Goal: Task Accomplishment & Management: Manage account settings

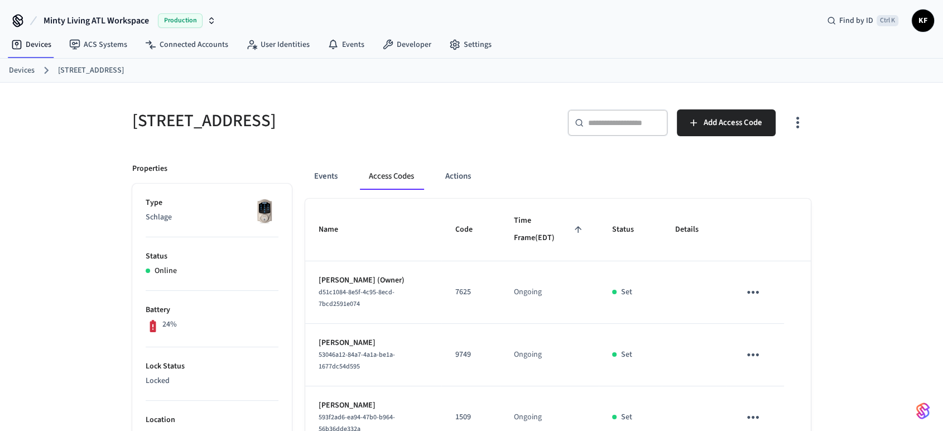
click at [27, 66] on link "Devices" at bounding box center [22, 71] width 26 height 12
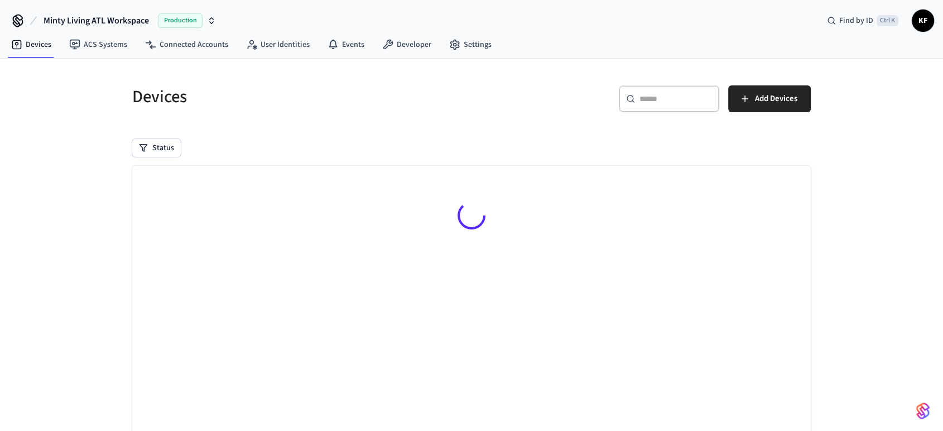
click at [656, 105] on div "​ ​" at bounding box center [669, 98] width 100 height 27
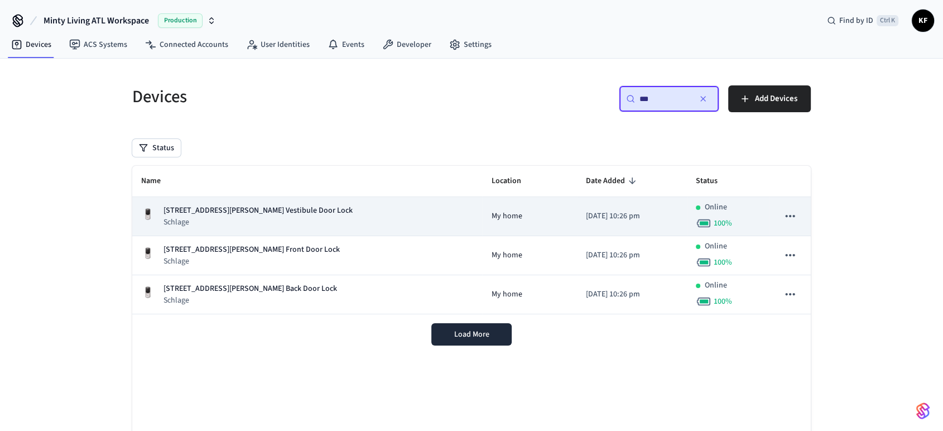
type input "***"
click at [259, 218] on p "Schlage" at bounding box center [257, 221] width 189 height 11
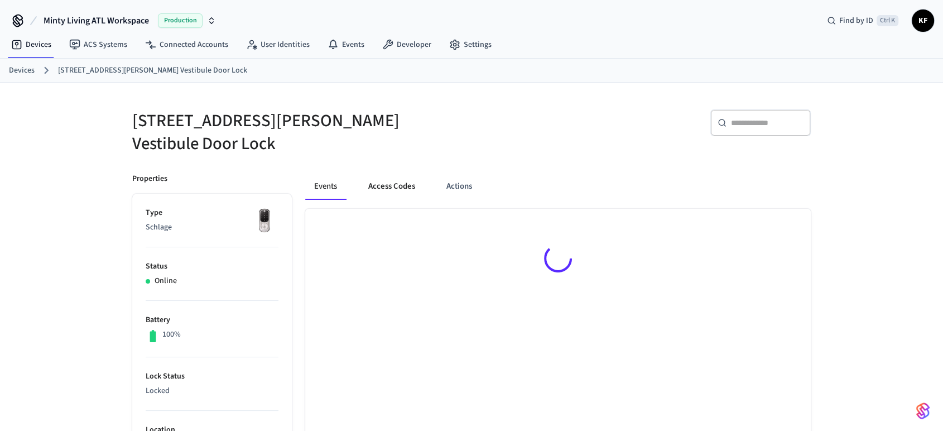
click at [383, 173] on button "Access Codes" at bounding box center [391, 186] width 65 height 27
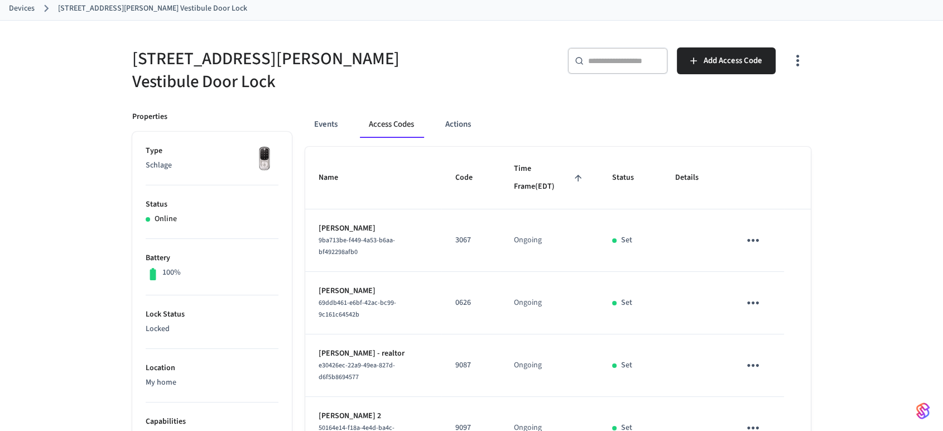
scroll to position [23, 0]
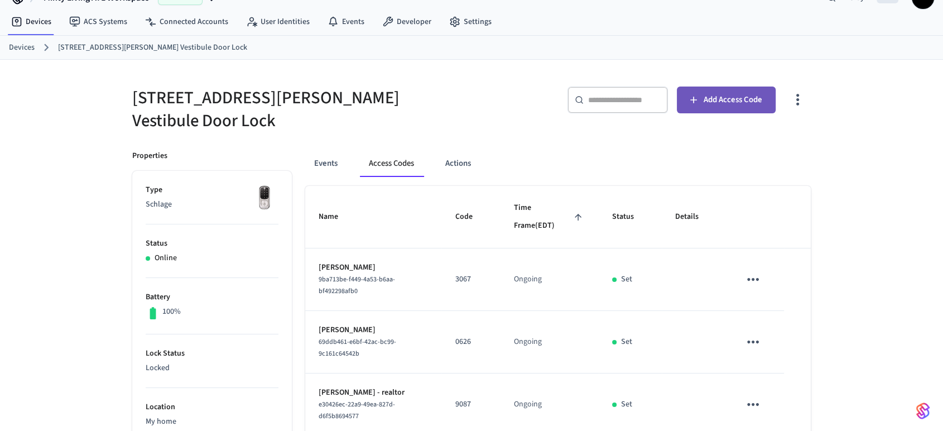
click at [729, 94] on span "Add Access Code" at bounding box center [732, 100] width 59 height 15
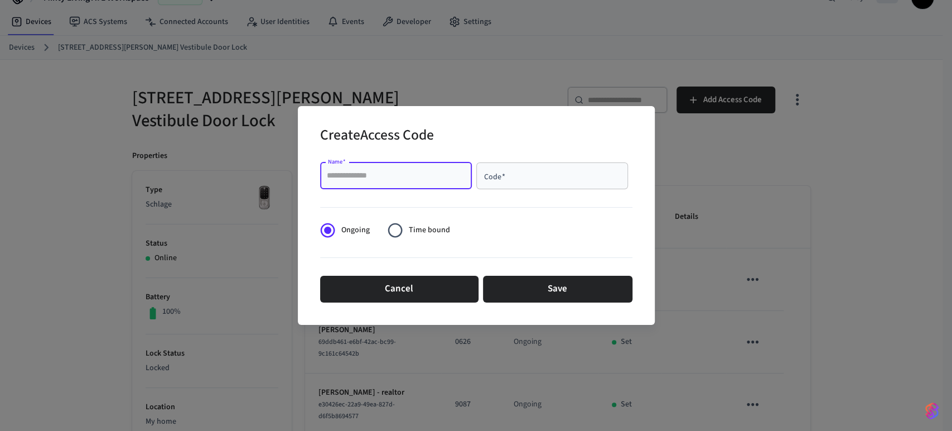
paste input "**********"
type input "**********"
click at [509, 166] on div "Code   *" at bounding box center [552, 175] width 152 height 27
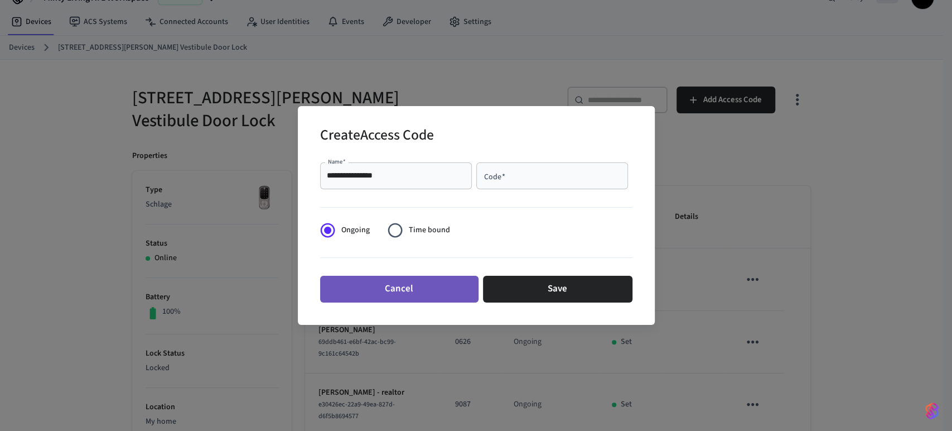
click at [395, 295] on button "Cancel" at bounding box center [399, 289] width 158 height 27
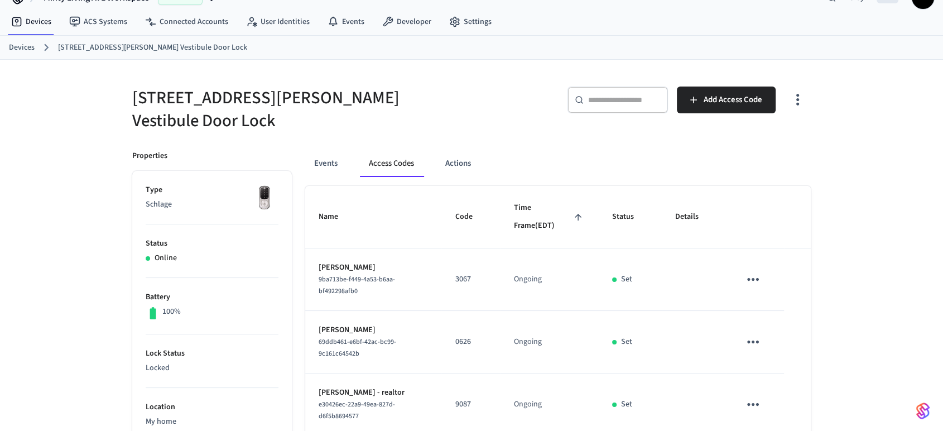
click at [247, 102] on h5 "[STREET_ADDRESS][PERSON_NAME] Vestibule Door Lock" at bounding box center [298, 109] width 332 height 46
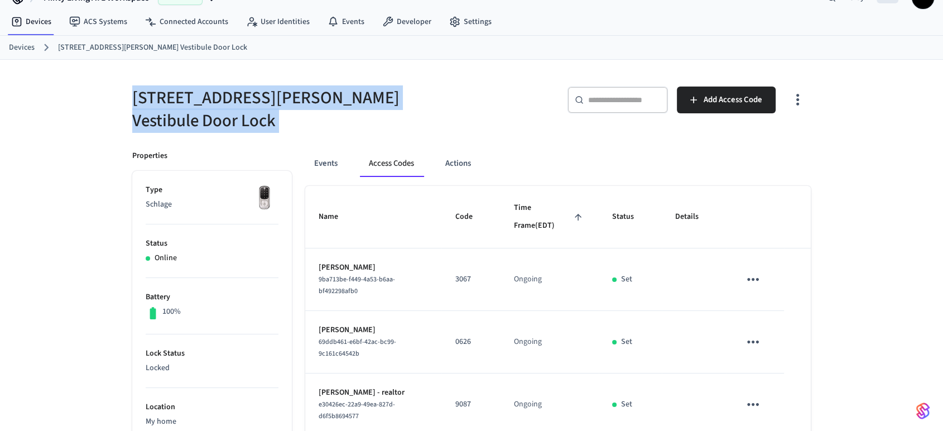
click at [247, 102] on h5 "[STREET_ADDRESS][PERSON_NAME] Vestibule Door Lock" at bounding box center [298, 109] width 332 height 46
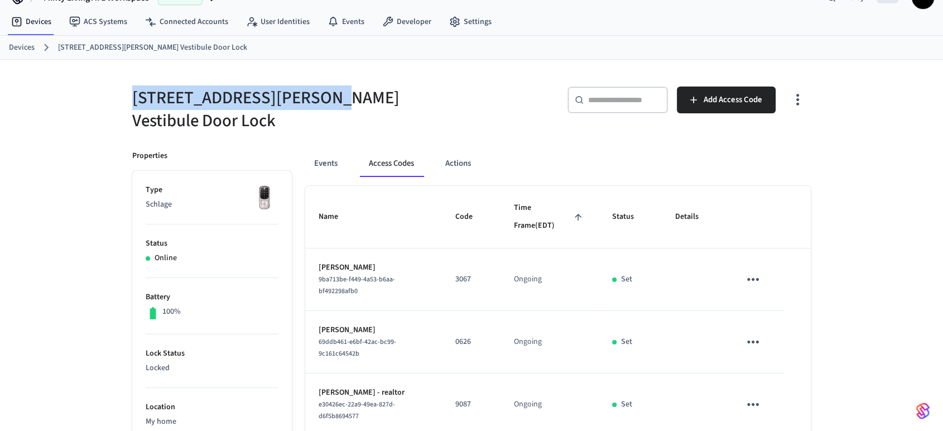
drag, startPoint x: 310, startPoint y: 97, endPoint x: 131, endPoint y: 90, distance: 178.6
click at [131, 90] on div "[STREET_ADDRESS][PERSON_NAME] Vestibule Door Lock" at bounding box center [292, 102] width 346 height 59
copy h5 "208/206 Reinhardt St. SE"
